Goal: Check status: Check status

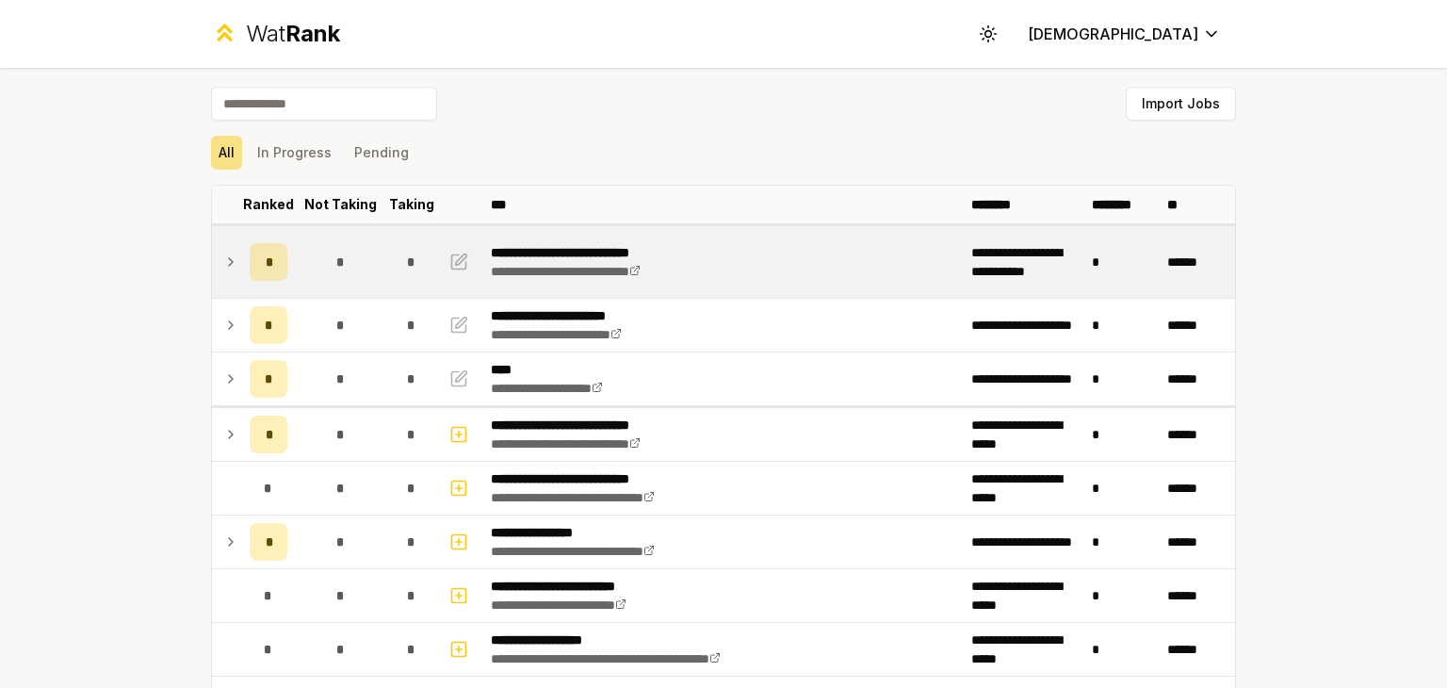
click at [214, 255] on td at bounding box center [227, 262] width 30 height 72
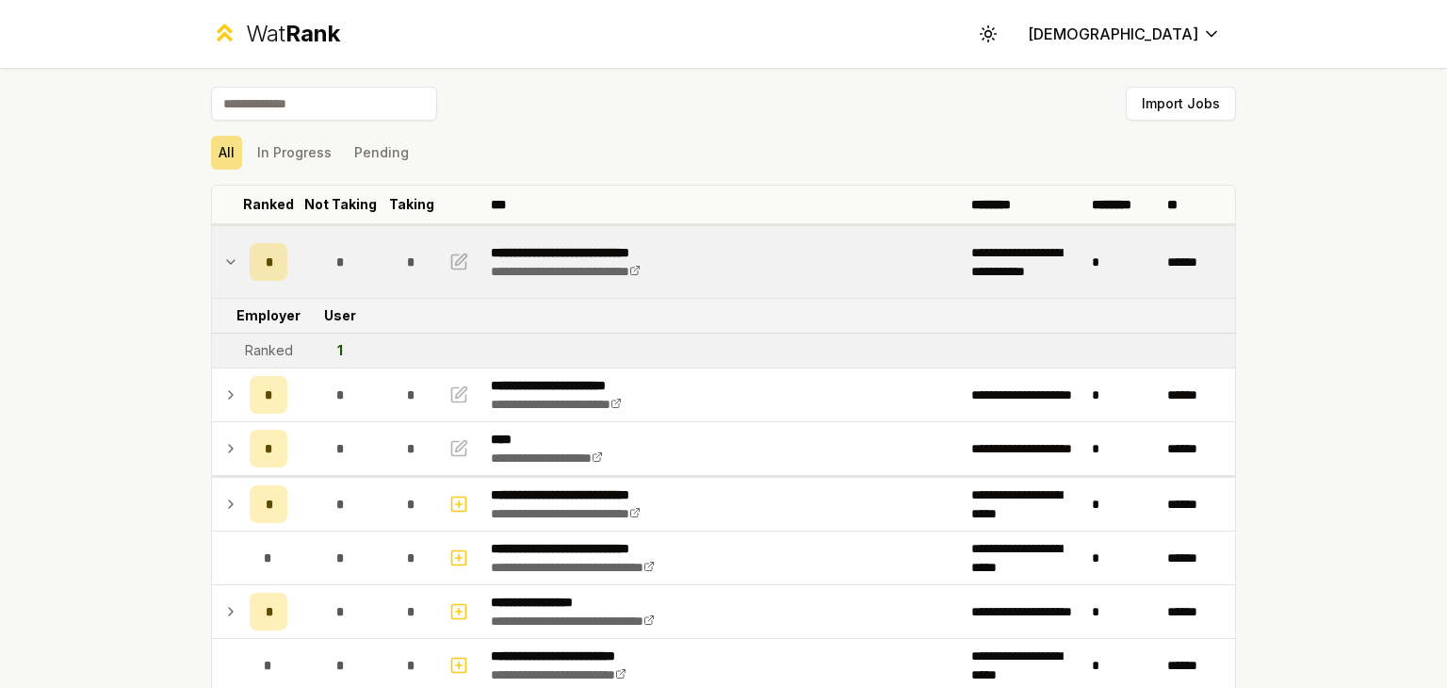
click at [214, 255] on td at bounding box center [227, 262] width 30 height 72
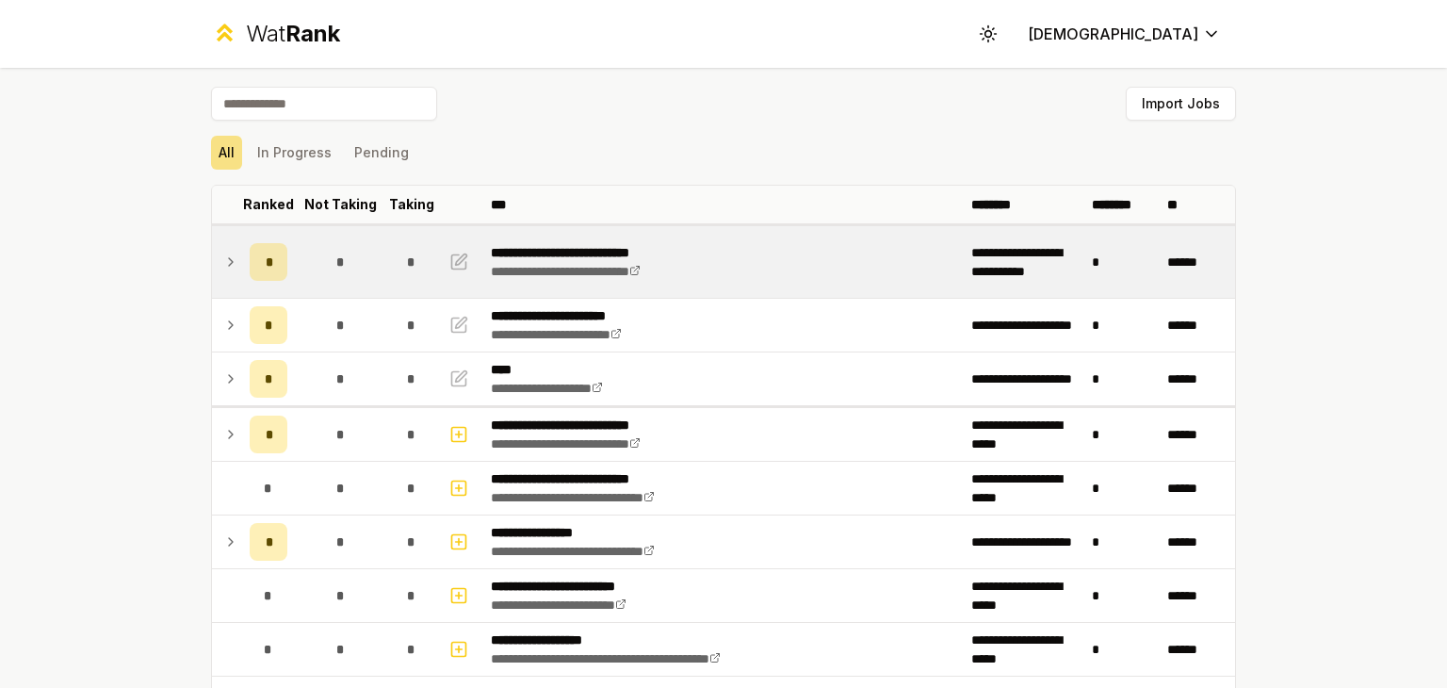
click at [214, 255] on td at bounding box center [227, 262] width 30 height 72
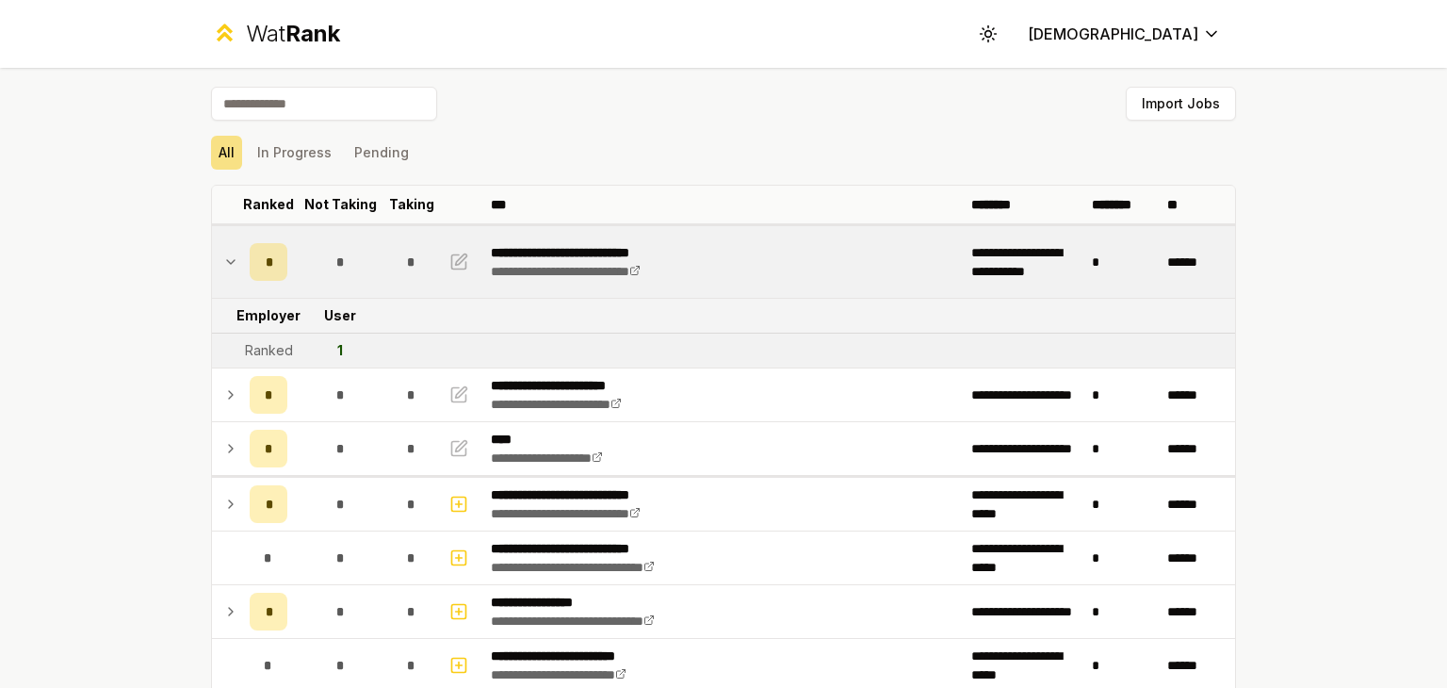
click at [214, 255] on td at bounding box center [227, 262] width 30 height 72
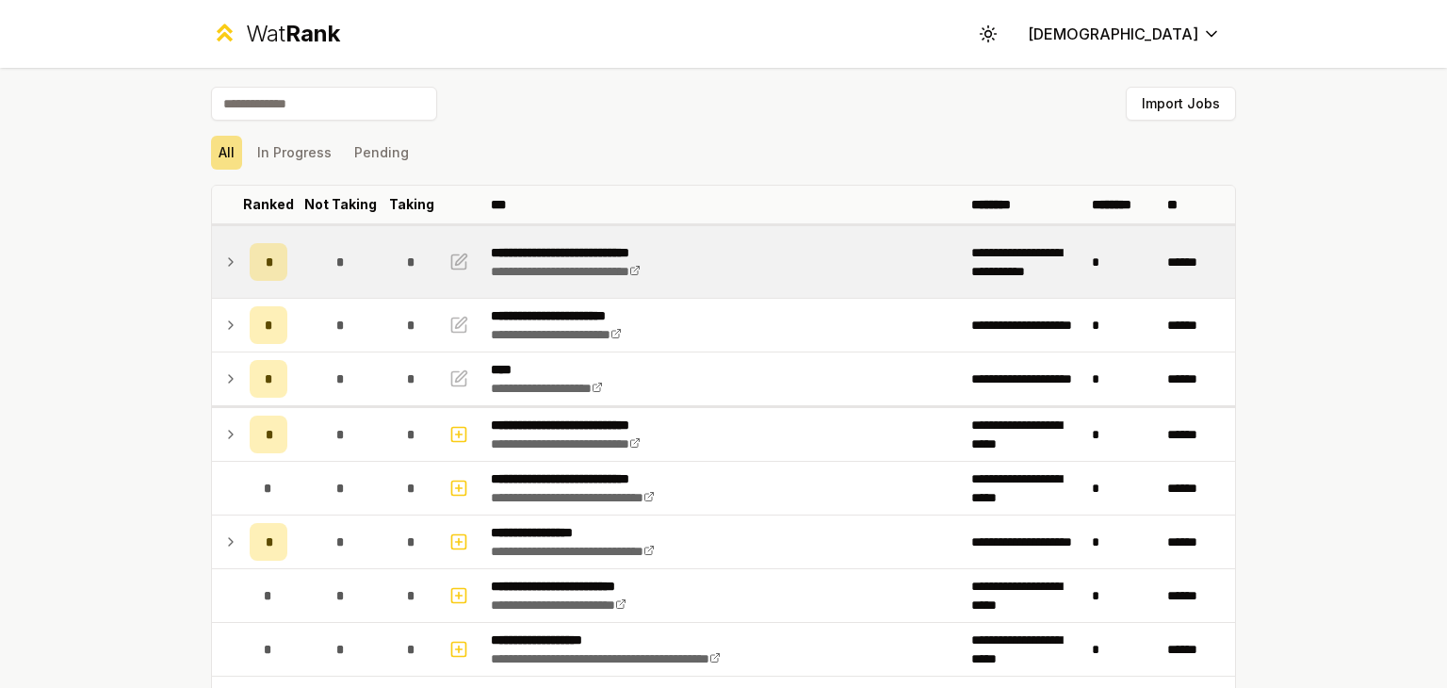
click at [214, 255] on td at bounding box center [227, 262] width 30 height 72
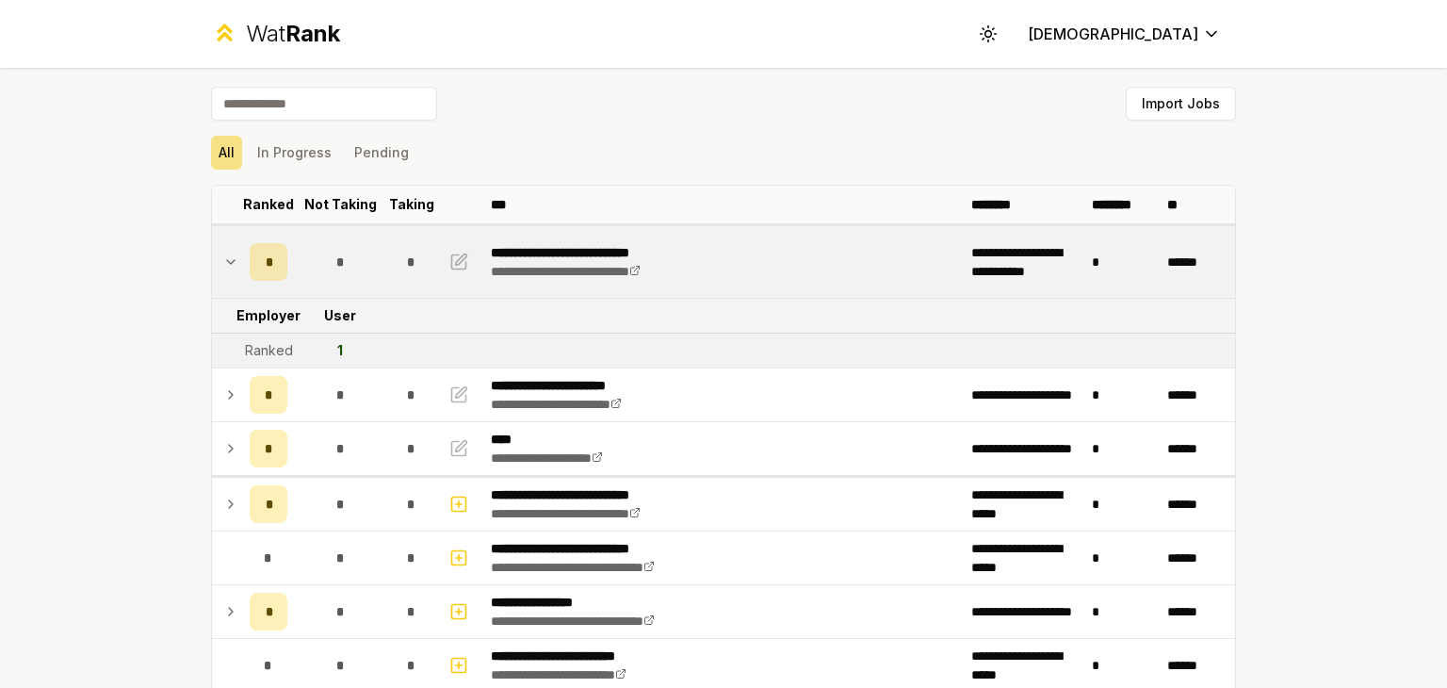
click at [214, 255] on td at bounding box center [227, 262] width 30 height 72
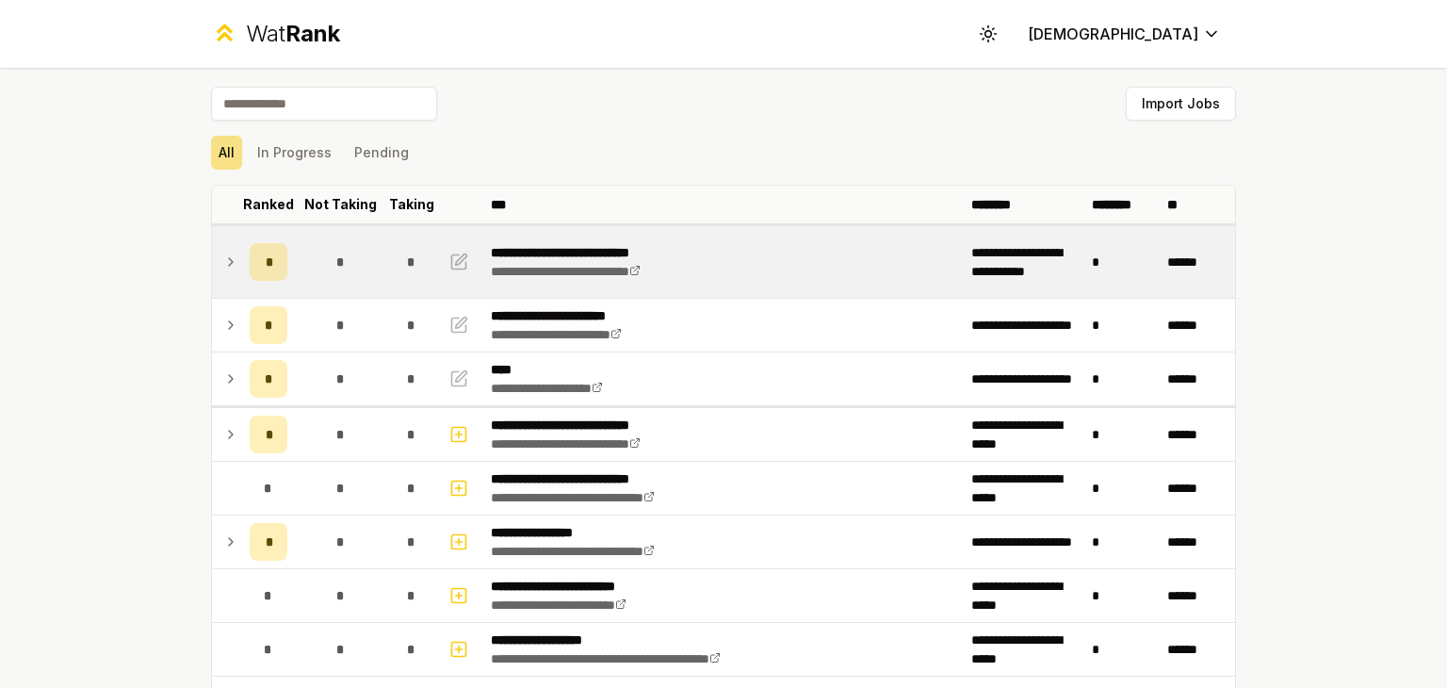
click at [226, 258] on icon at bounding box center [230, 262] width 15 height 23
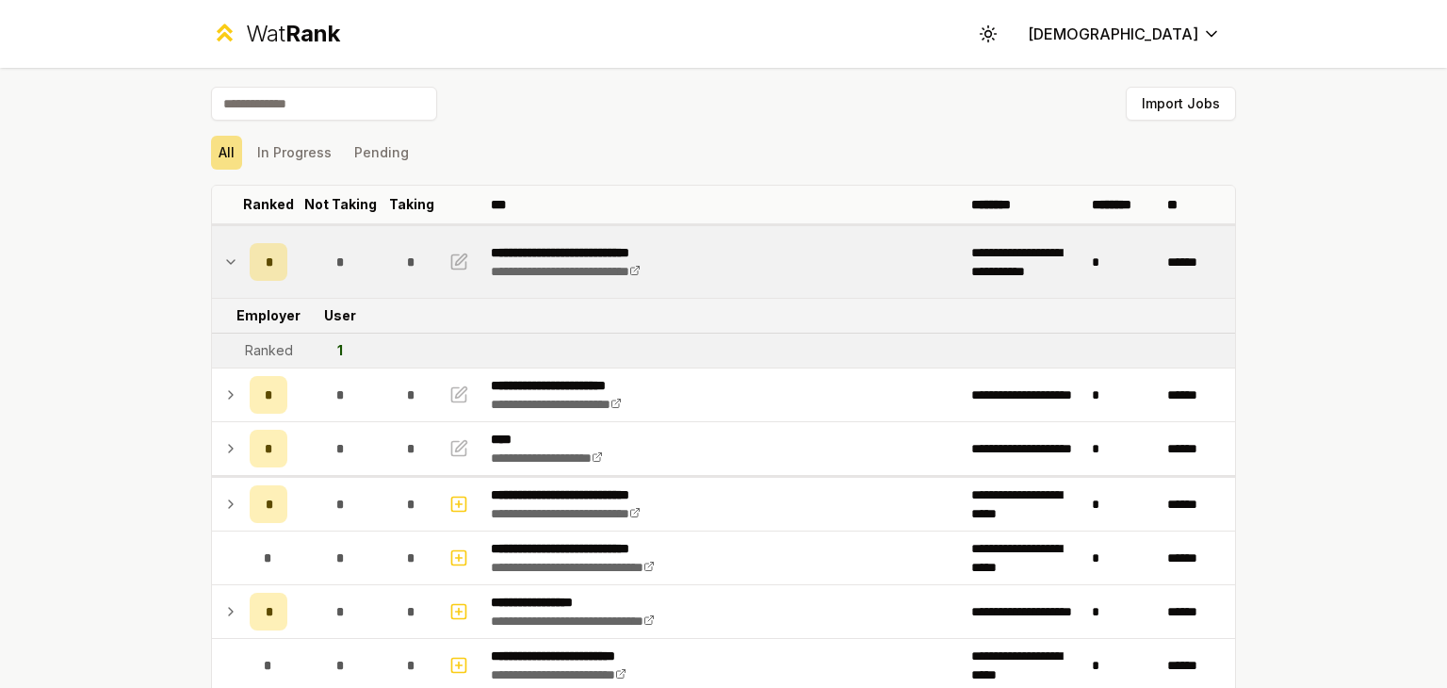
click at [226, 258] on icon at bounding box center [230, 262] width 15 height 23
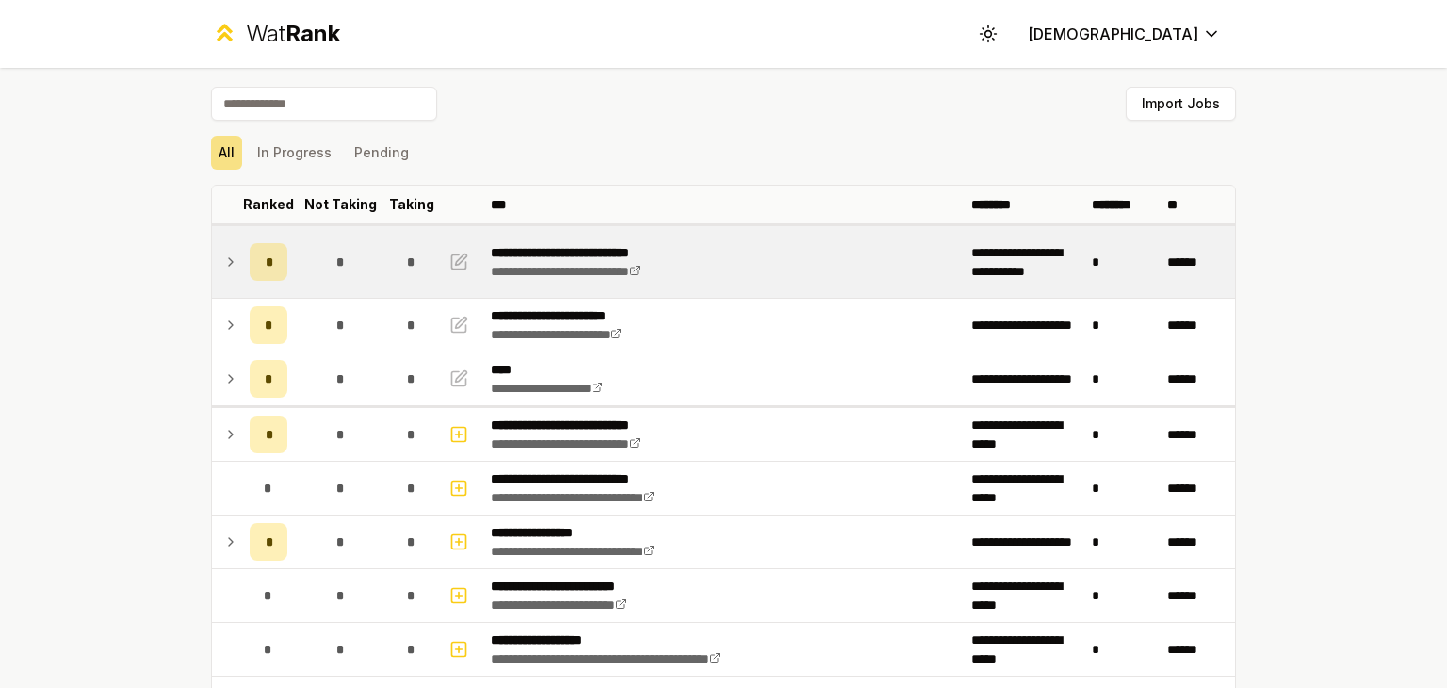
click at [226, 258] on icon at bounding box center [230, 262] width 15 height 23
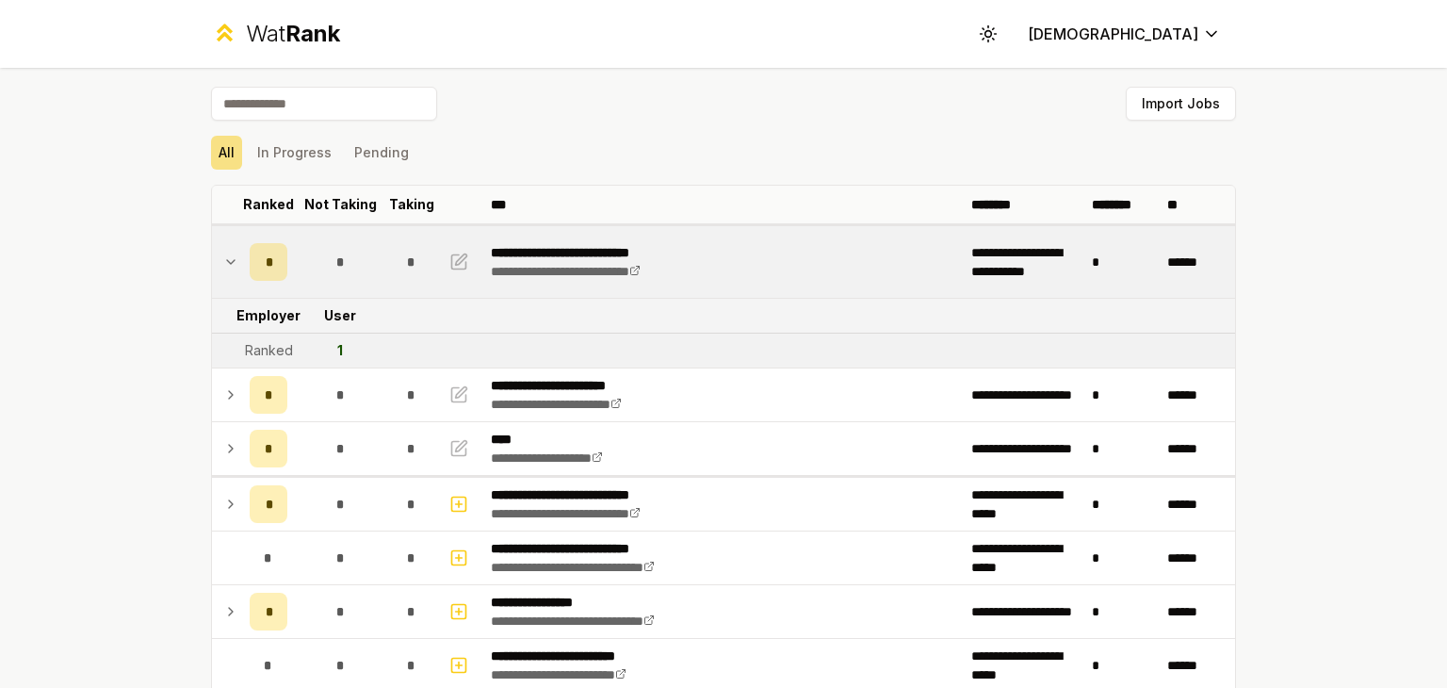
click at [226, 258] on icon at bounding box center [230, 262] width 15 height 23
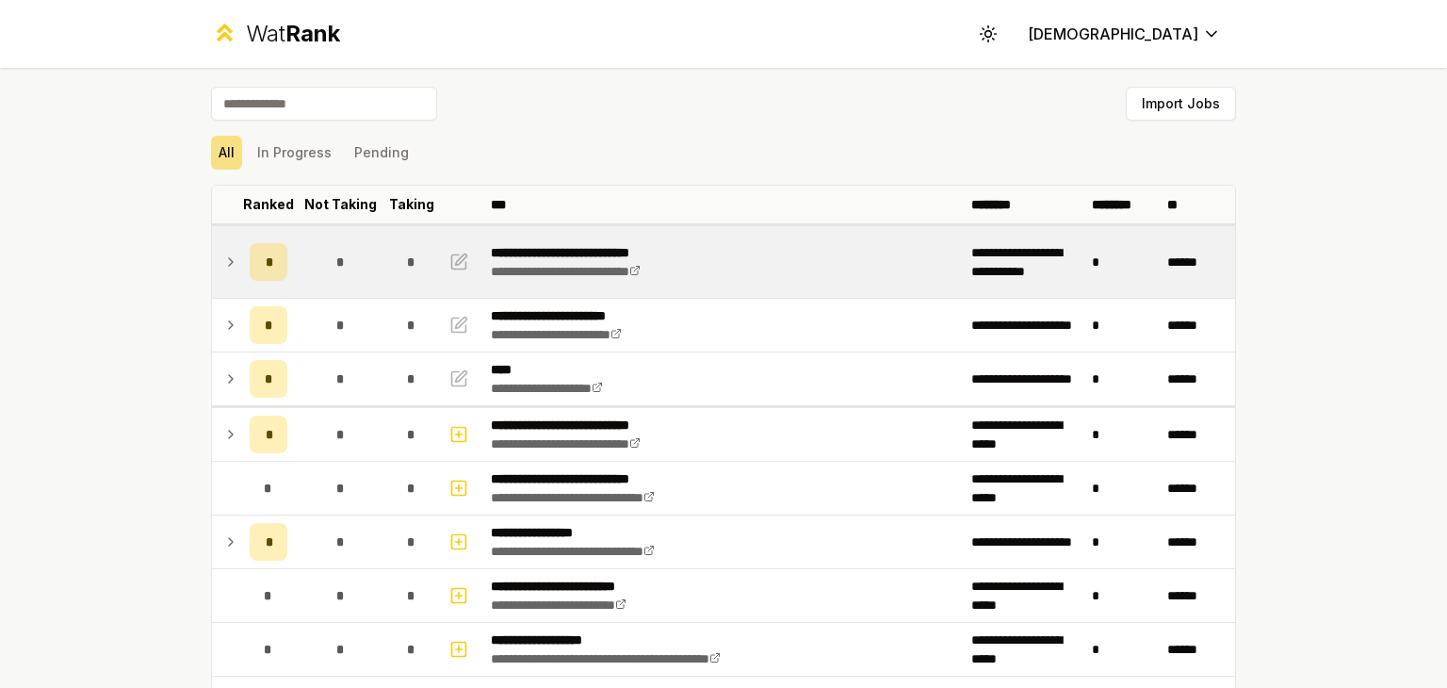
click at [550, 138] on div "All In Progress Pending" at bounding box center [723, 153] width 1025 height 34
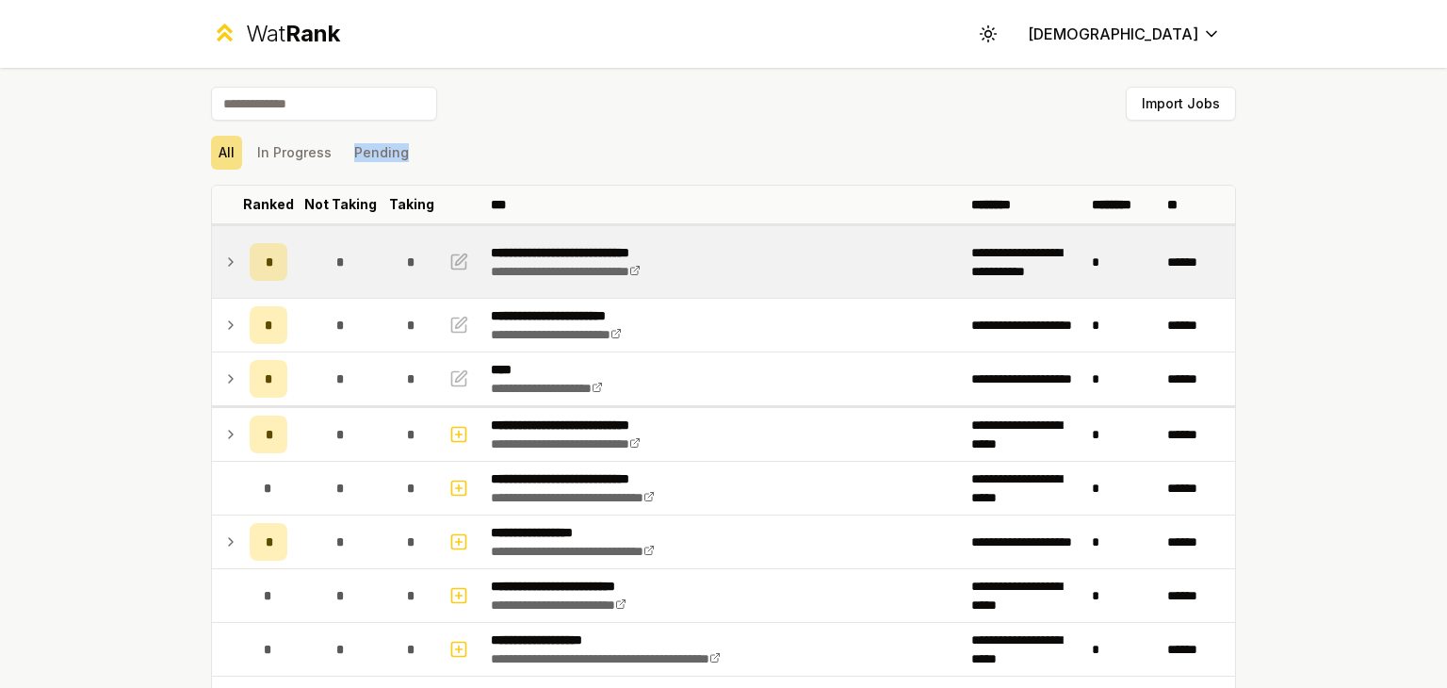
click at [550, 138] on div "All In Progress Pending" at bounding box center [723, 153] width 1025 height 34
click at [624, 151] on div "All In Progress Pending" at bounding box center [723, 153] width 1025 height 34
drag, startPoint x: 426, startPoint y: 78, endPoint x: 223, endPoint y: 49, distance: 204.6
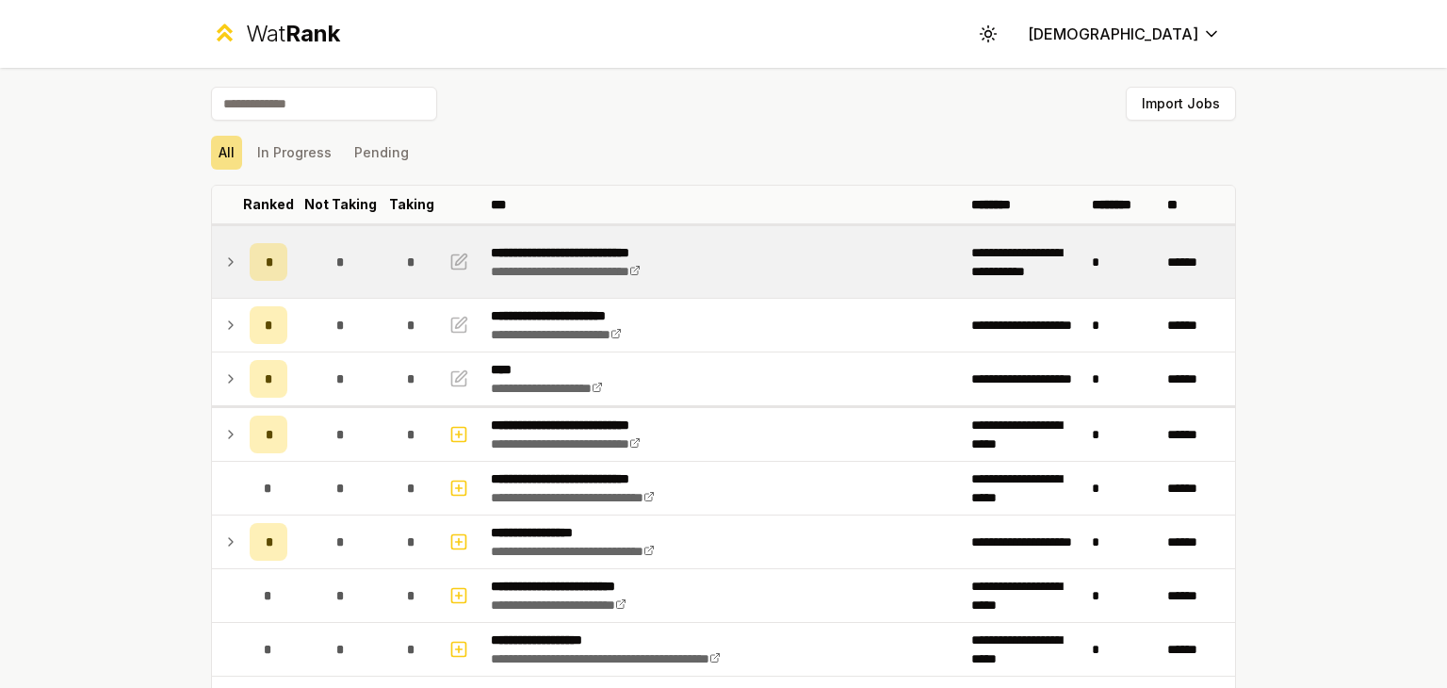
click at [223, 49] on div "**********" at bounding box center [723, 344] width 1447 height 688
click at [637, 122] on div "Import Jobs" at bounding box center [723, 107] width 1025 height 41
click at [223, 260] on icon at bounding box center [230, 262] width 15 height 23
